Goal: Information Seeking & Learning: Learn about a topic

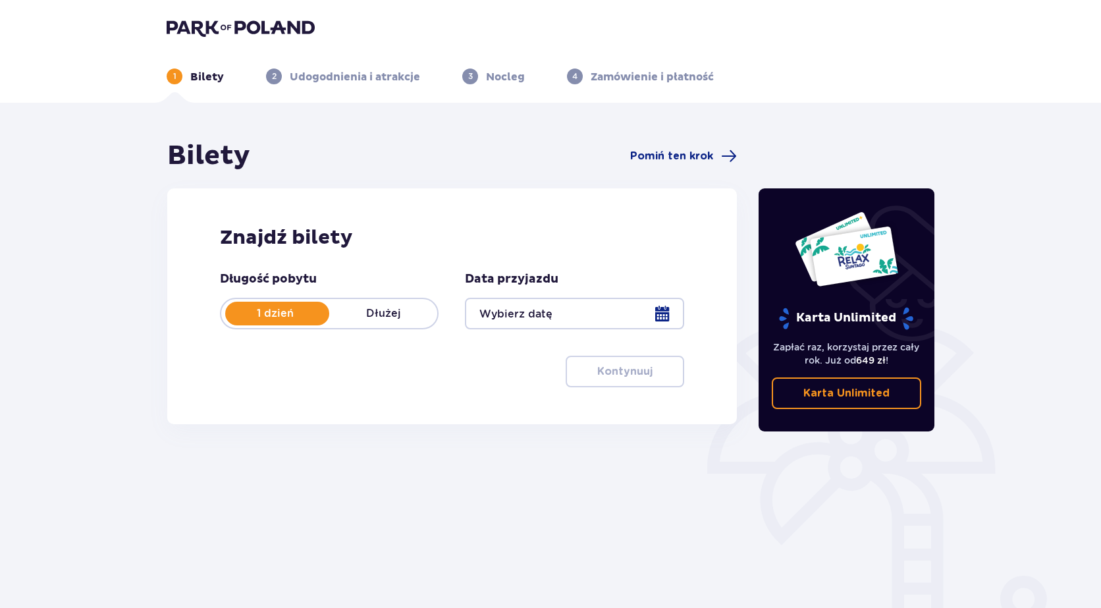
click at [332, 79] on p "Udogodnienia i atrakcje" at bounding box center [355, 77] width 130 height 14
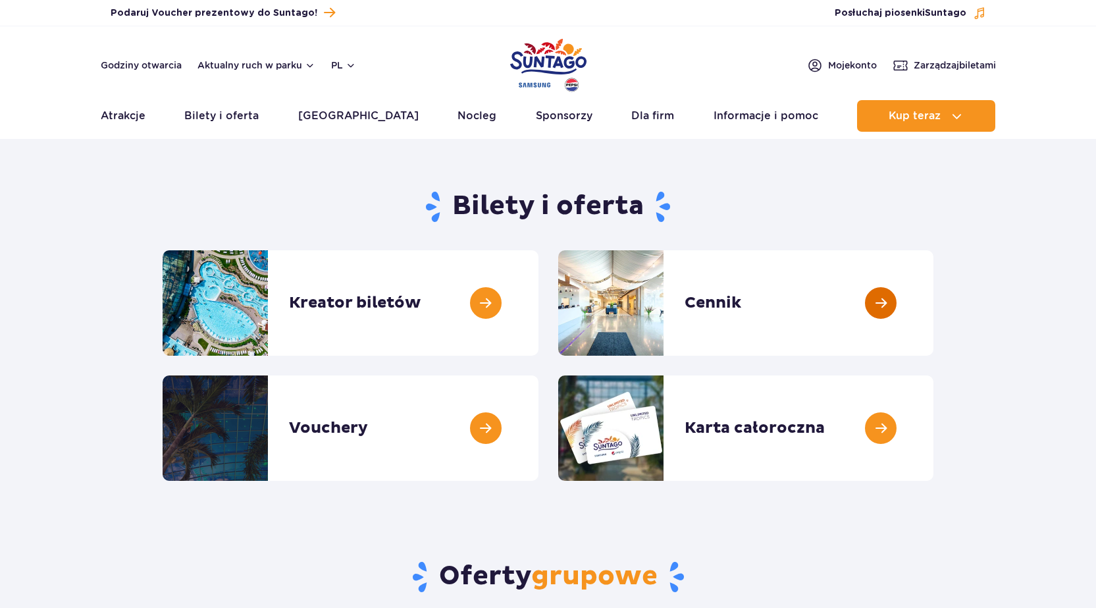
click at [934, 299] on link at bounding box center [934, 302] width 0 height 105
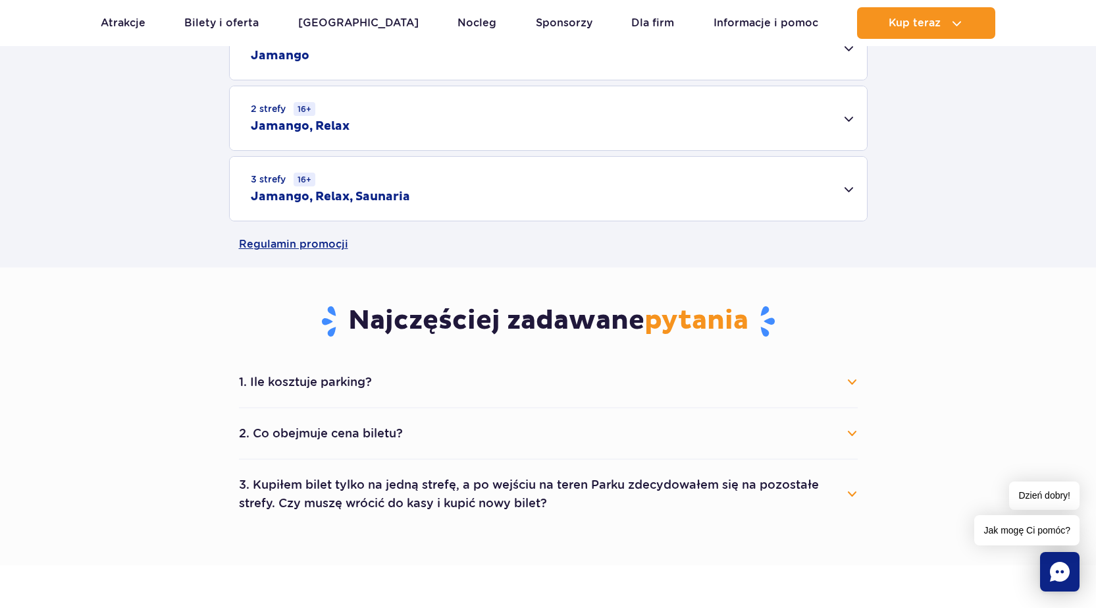
scroll to position [461, 0]
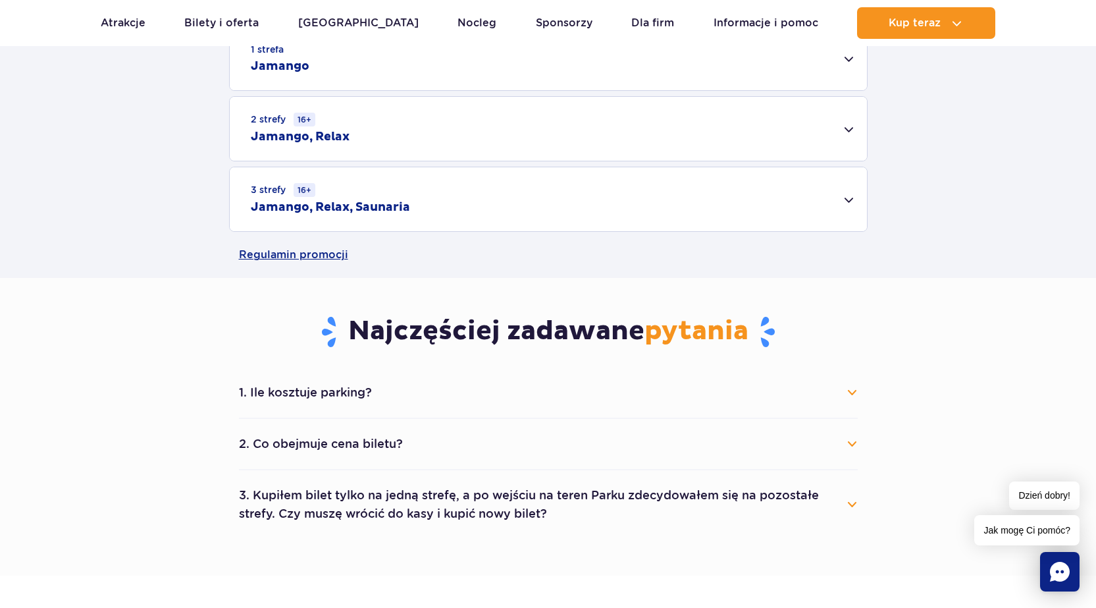
click at [618, 195] on div "3 strefy 16+ Jamango, Relax, Saunaria" at bounding box center [548, 199] width 637 height 64
